Goal: Task Accomplishment & Management: Manage account settings

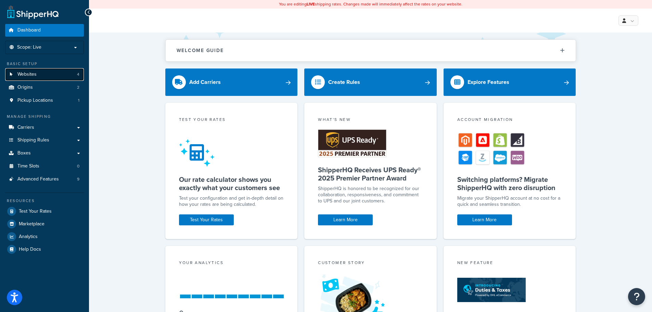
click at [42, 75] on link "Websites 4" at bounding box center [44, 74] width 79 height 13
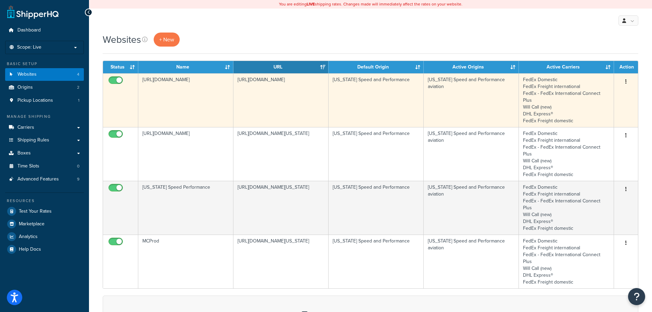
click at [174, 101] on td "[URL][DOMAIN_NAME]" at bounding box center [185, 100] width 95 height 54
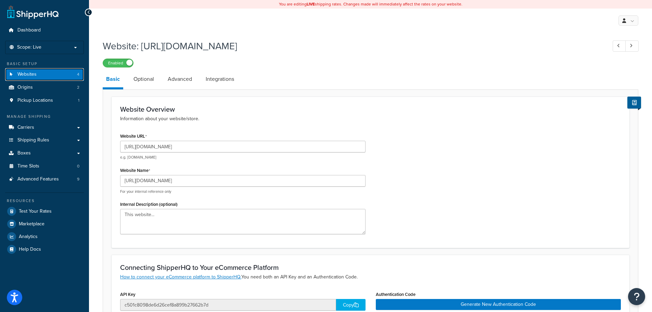
click at [39, 74] on link "Websites 4" at bounding box center [44, 74] width 79 height 13
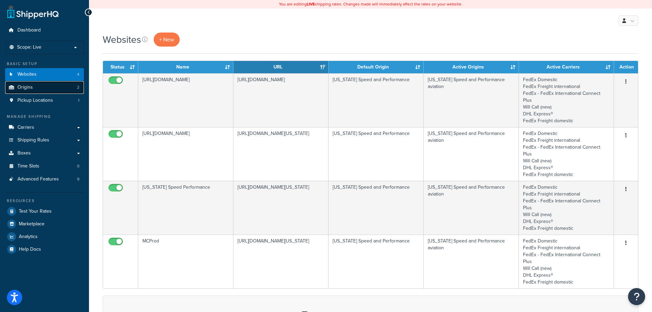
click at [40, 89] on link "Origins 2" at bounding box center [44, 87] width 79 height 13
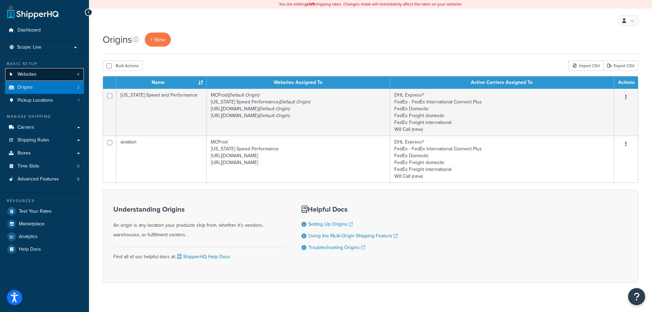
click at [44, 77] on link "Websites 4" at bounding box center [44, 74] width 79 height 13
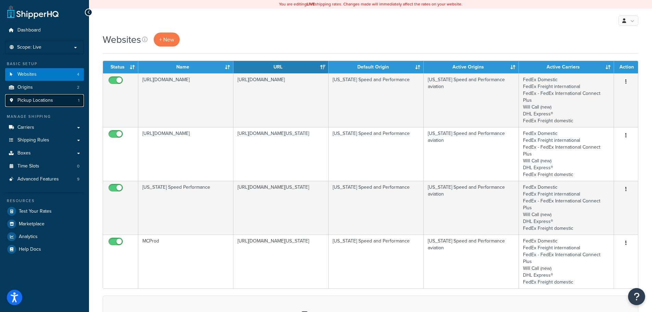
click at [43, 105] on link "Pickup Locations 1" at bounding box center [44, 100] width 79 height 13
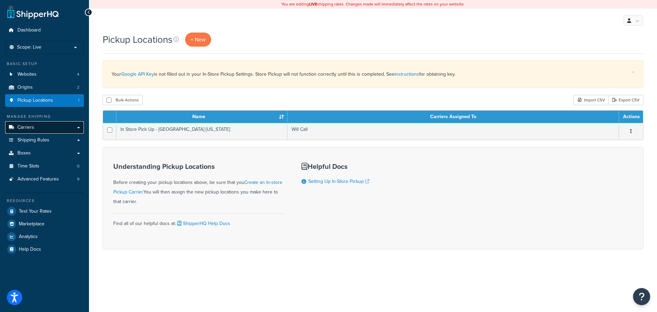
click at [21, 130] on span "Carriers" at bounding box center [25, 128] width 17 height 6
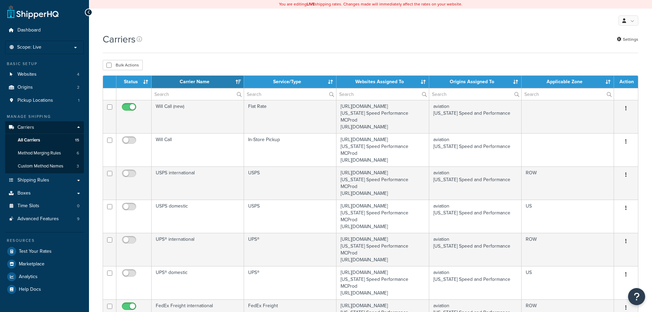
select select "15"
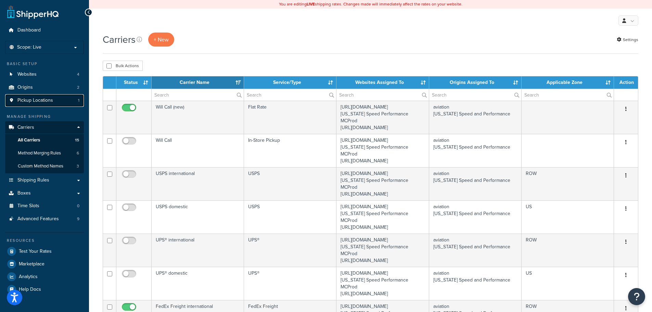
click at [34, 100] on span "Pickup Locations" at bounding box center [35, 101] width 36 height 6
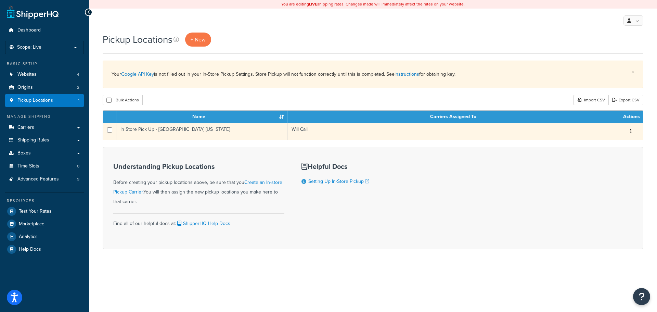
click at [258, 131] on td "In Store Pick Up - [GEOGRAPHIC_DATA] [US_STATE]" at bounding box center [201, 131] width 171 height 17
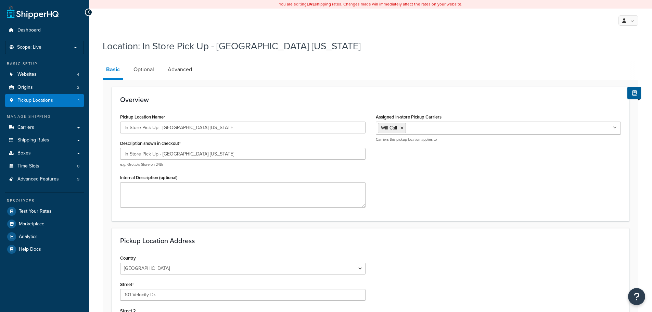
select select "43"
click at [619, 130] on ul "Will Call" at bounding box center [498, 127] width 245 height 13
click at [616, 130] on icon at bounding box center [615, 128] width 4 height 4
click at [616, 130] on icon at bounding box center [614, 128] width 3 height 4
click at [616, 130] on icon at bounding box center [615, 128] width 4 height 4
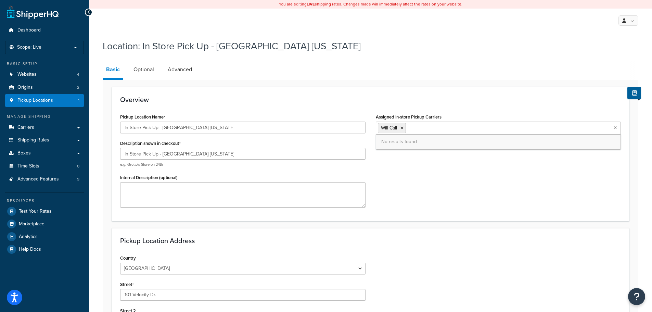
click at [616, 130] on icon at bounding box center [614, 128] width 3 height 4
click at [142, 70] on link "Optional" at bounding box center [143, 69] width 27 height 16
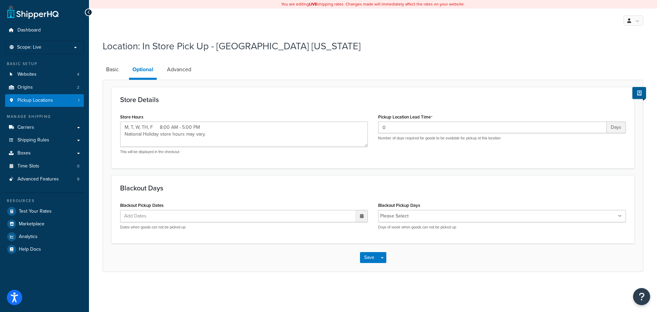
type textarea "M, T, W, TH, F 8:00 AM - 5:00 PM National Holiday store hours may vary."
click at [174, 68] on link "Advanced" at bounding box center [179, 69] width 31 height 16
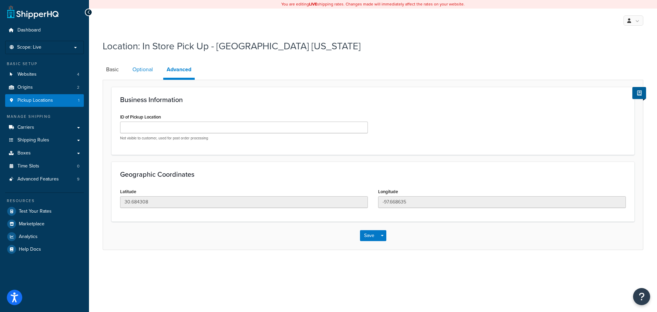
click at [146, 69] on link "Optional" at bounding box center [142, 69] width 27 height 16
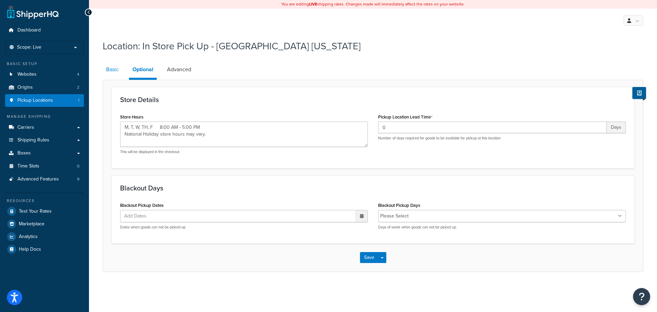
click at [116, 70] on link "Basic" at bounding box center [113, 69] width 20 height 16
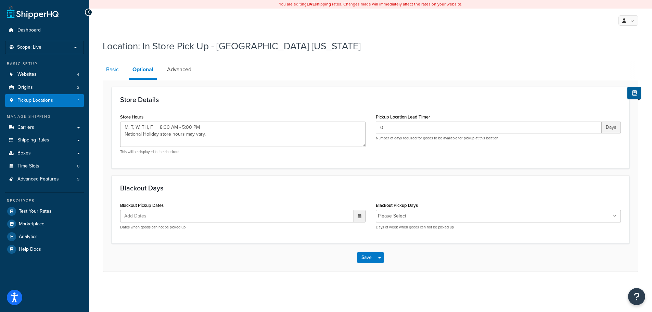
select select "43"
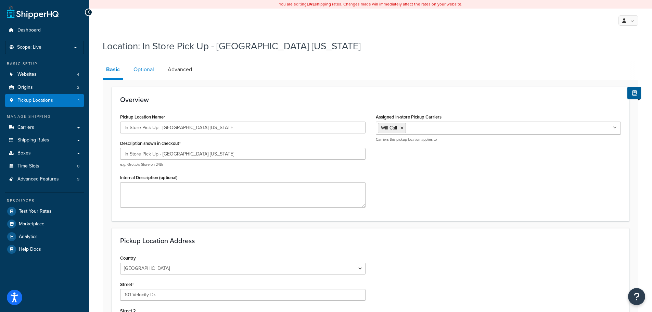
click at [146, 67] on link "Optional" at bounding box center [143, 69] width 27 height 16
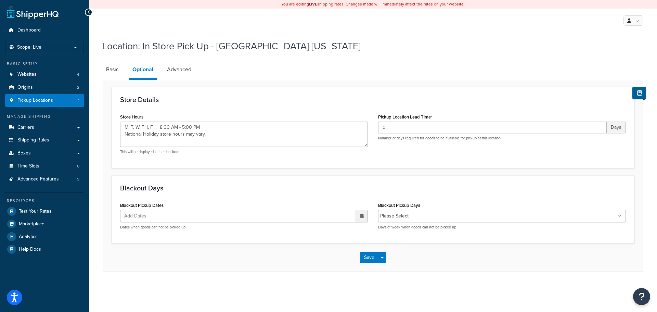
type textarea "M, T, W, TH, F 8:00 AM - 5:00 PM National Holiday store hours may vary."
click at [51, 101] on span "Pickup Locations" at bounding box center [35, 101] width 36 height 6
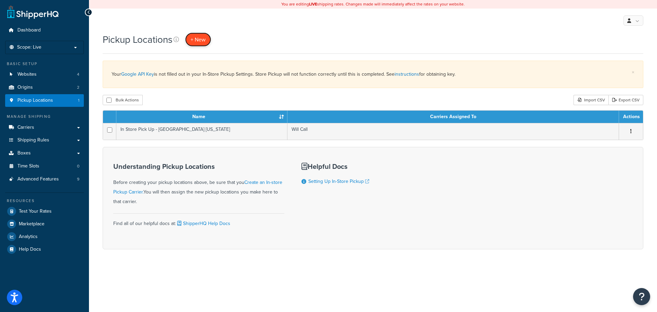
click at [195, 36] on span "+ New" at bounding box center [198, 40] width 15 height 8
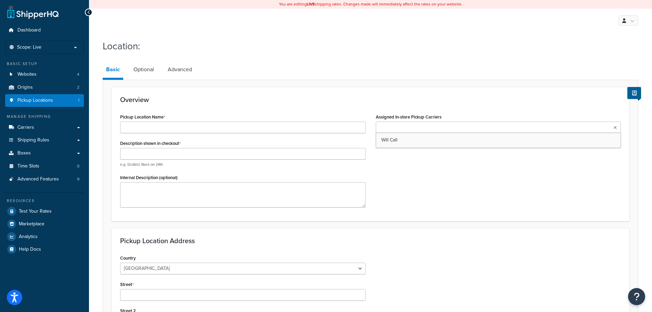
click at [431, 126] on input "Assigned In-store Pickup Carriers" at bounding box center [408, 128] width 61 height 8
click at [177, 29] on div "My Profile Billing Global Settings Contact Us Logout" at bounding box center [370, 21] width 563 height 24
click at [39, 131] on link "Carriers" at bounding box center [44, 127] width 79 height 13
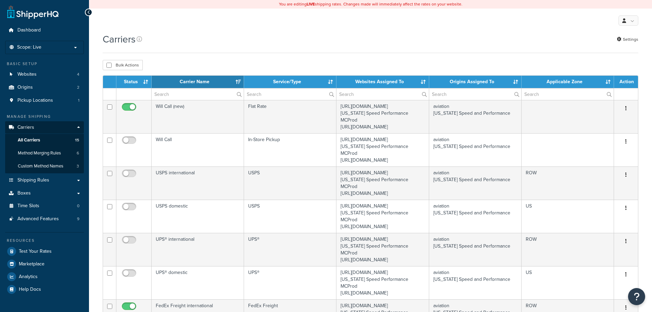
select select "15"
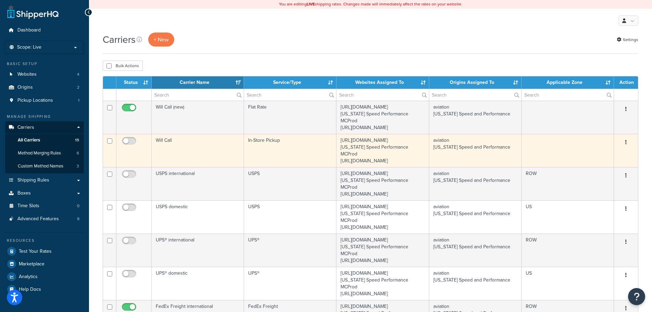
click at [191, 160] on td "Will Call" at bounding box center [198, 150] width 92 height 33
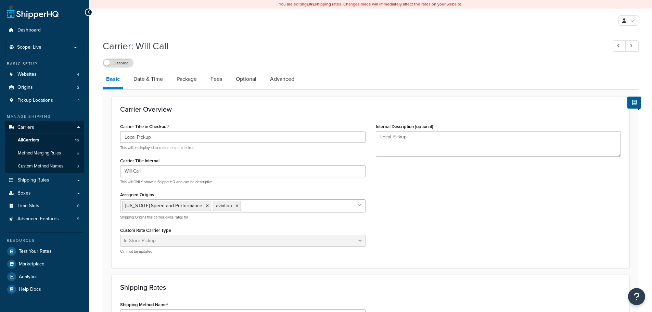
select select "pickup"
click at [60, 142] on link "All Carriers 15" at bounding box center [44, 140] width 79 height 13
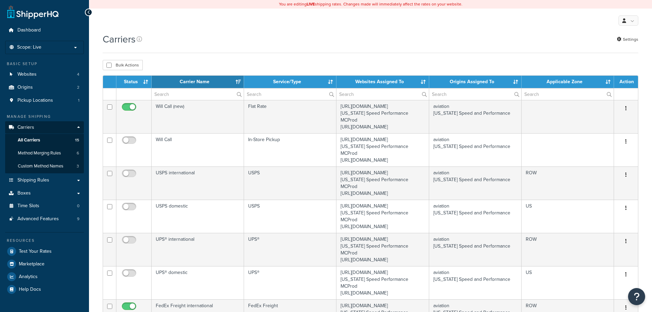
select select "15"
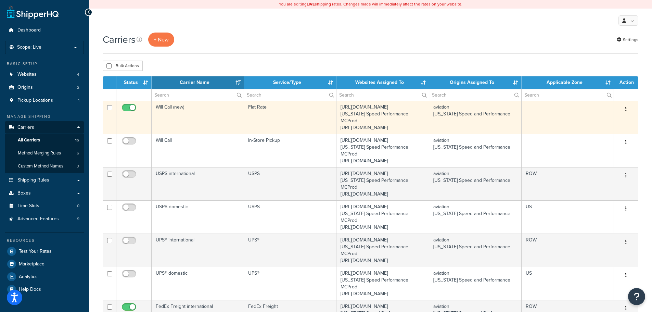
click at [188, 122] on td "Will Call (new)" at bounding box center [198, 117] width 92 height 33
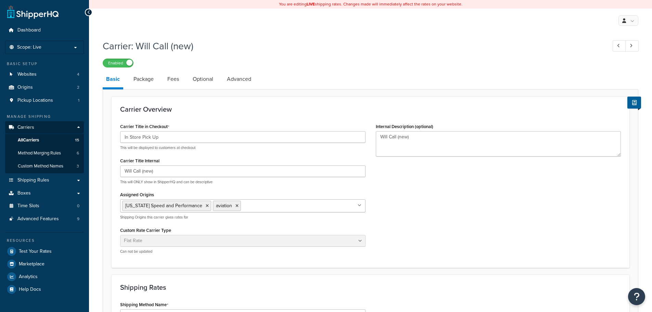
select select "flat"
click at [43, 74] on link "Websites 4" at bounding box center [44, 74] width 79 height 13
